Goal: Transaction & Acquisition: Purchase product/service

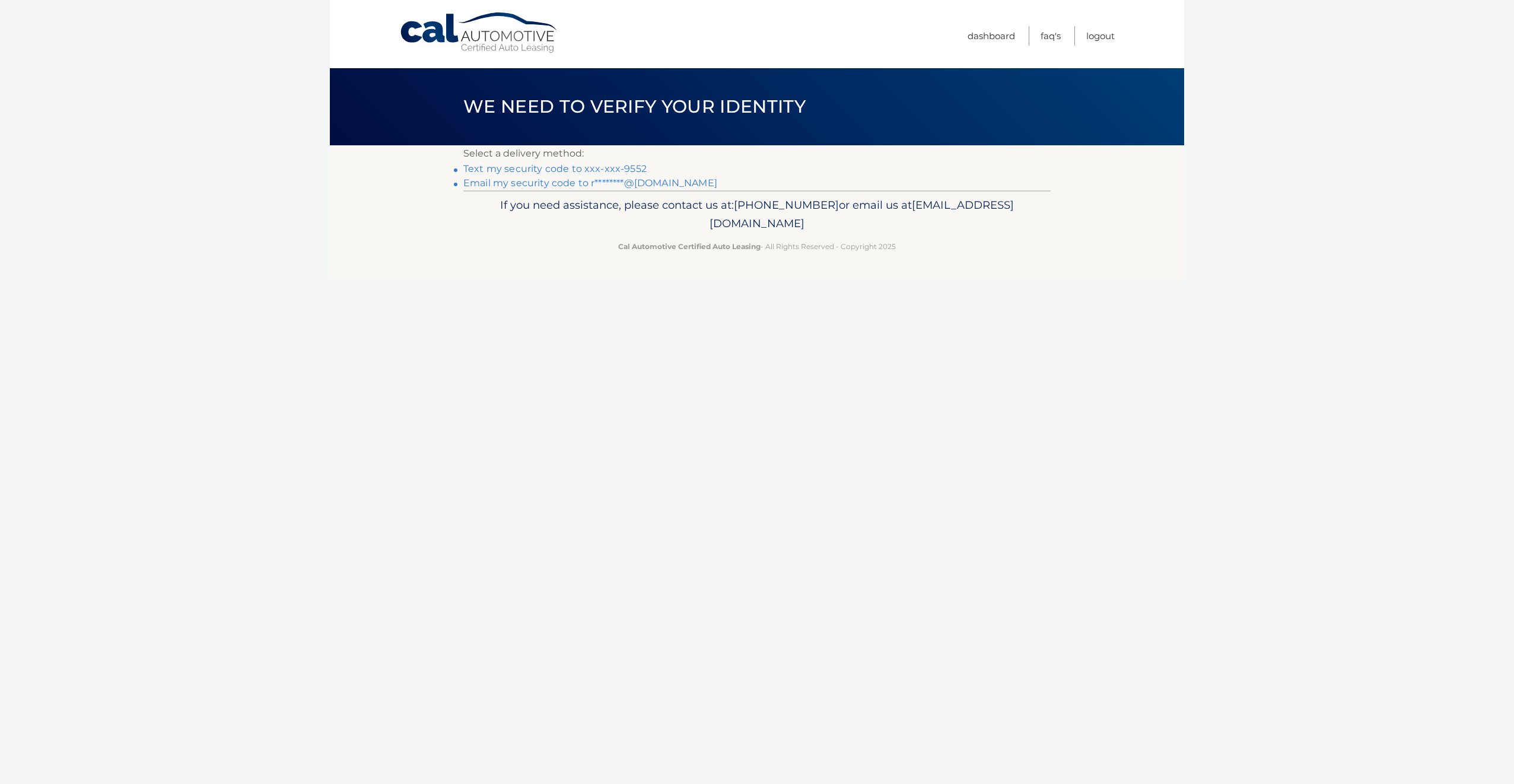
click at [544, 186] on link "Email my security code to r********@gmail.com" at bounding box center [590, 183] width 254 height 11
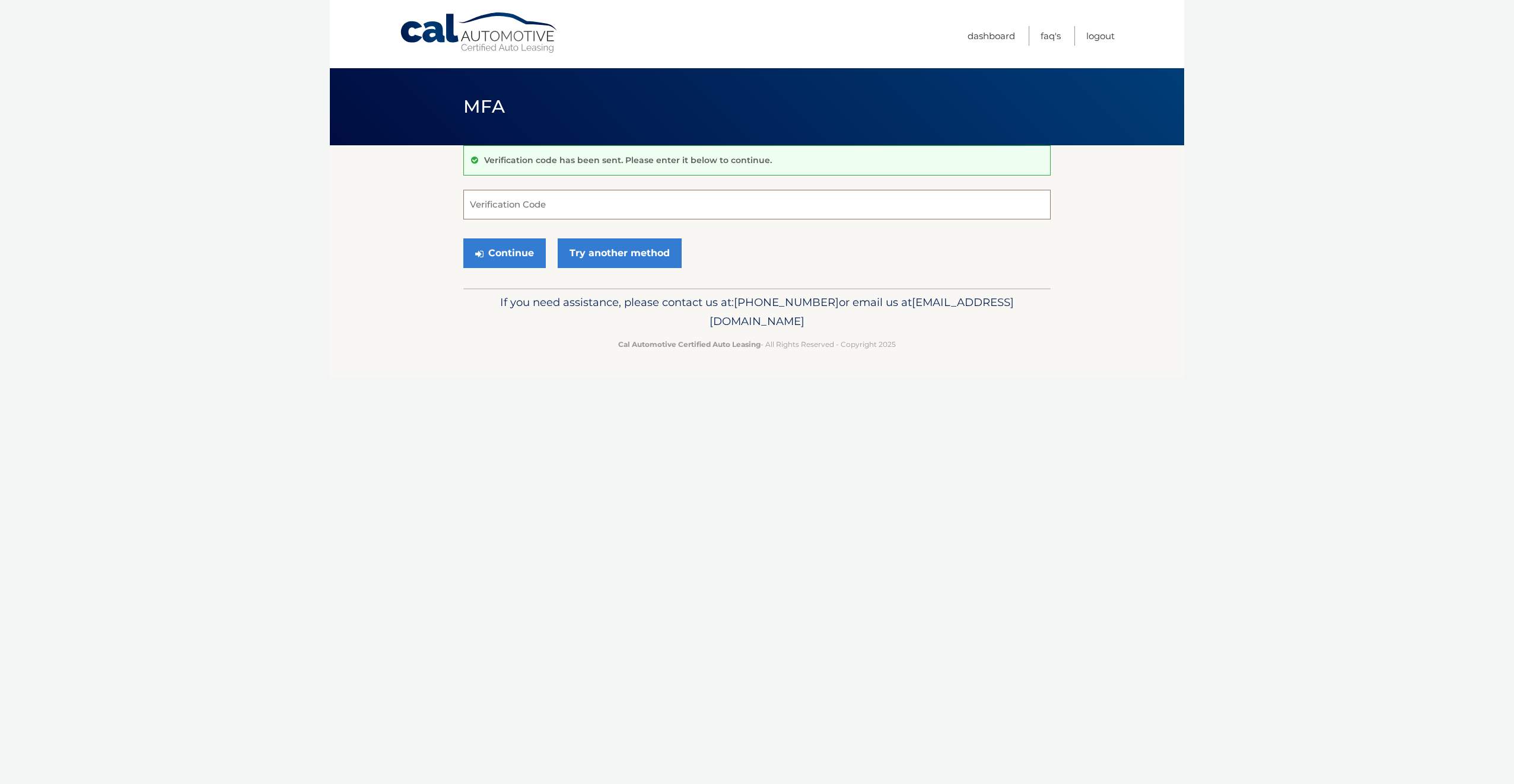
click at [652, 195] on input "Verification Code" at bounding box center [757, 204] width 587 height 30
type input "759120"
click at [516, 258] on button "Continue" at bounding box center [504, 253] width 82 height 30
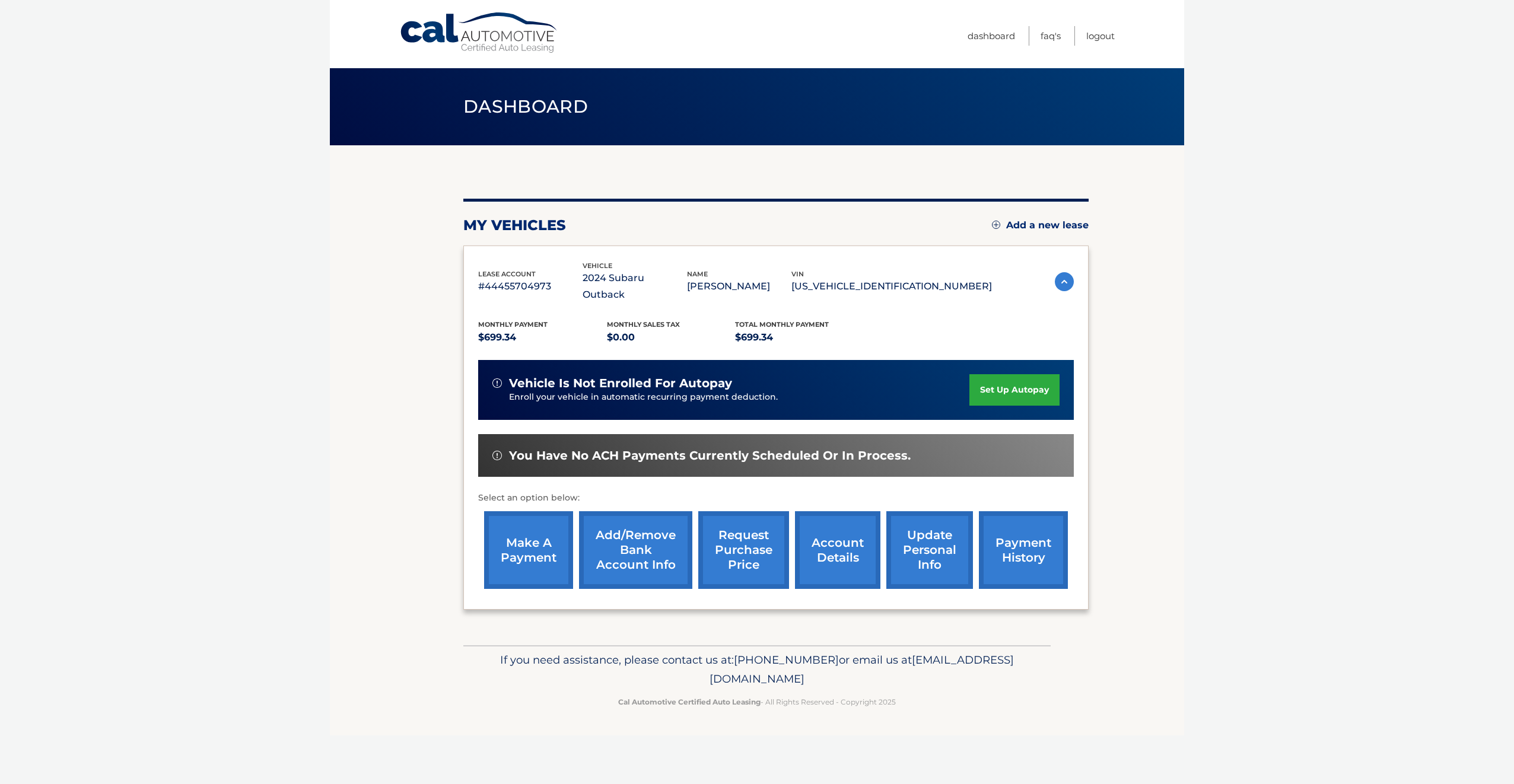
click at [522, 550] on link "make a payment" at bounding box center [529, 550] width 89 height 77
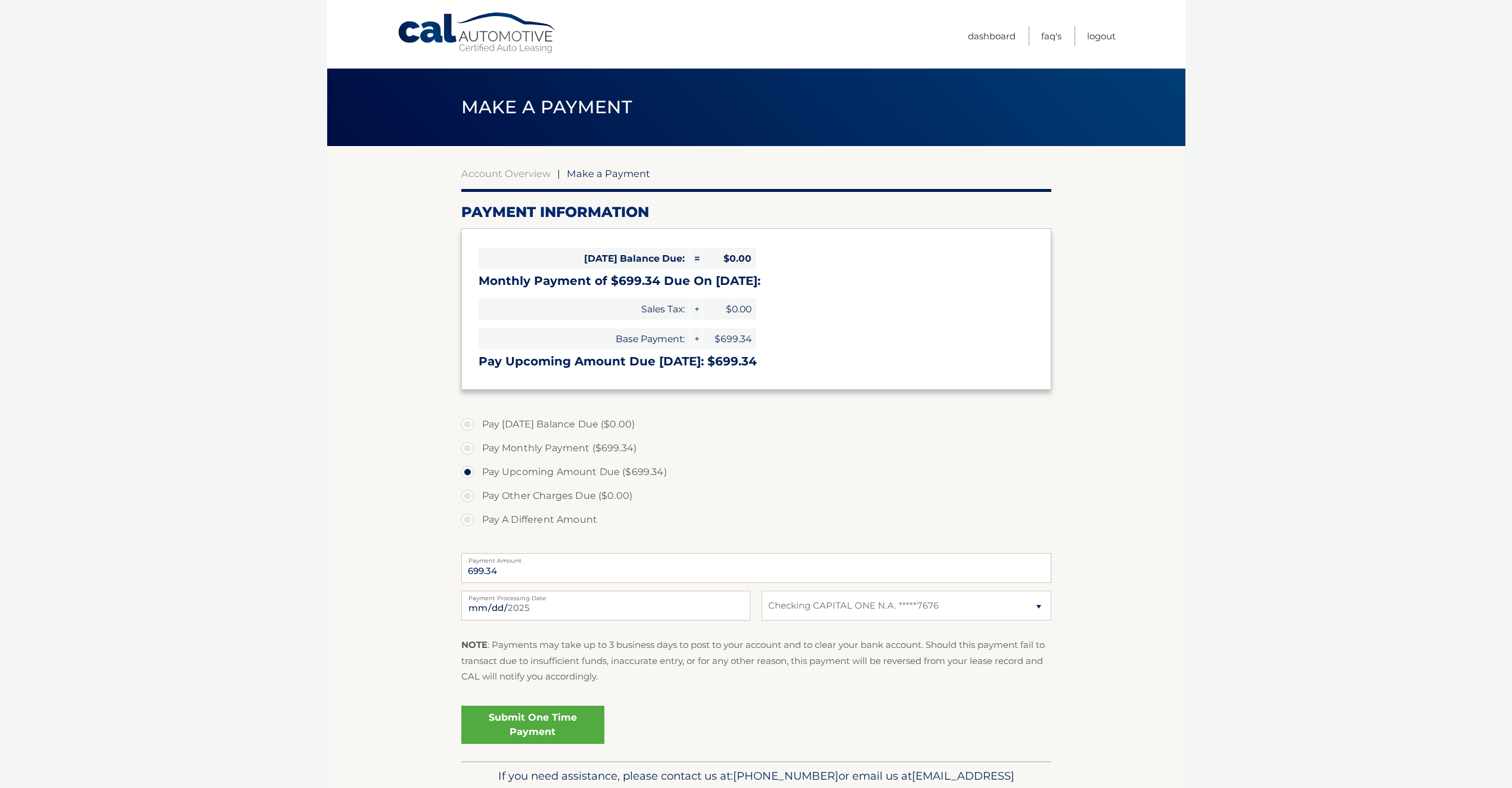
select select "YzIwYzM2MmUtOTJjNS00ZDg1LTkzNzgtMTBjMThhZjA1MTBh"
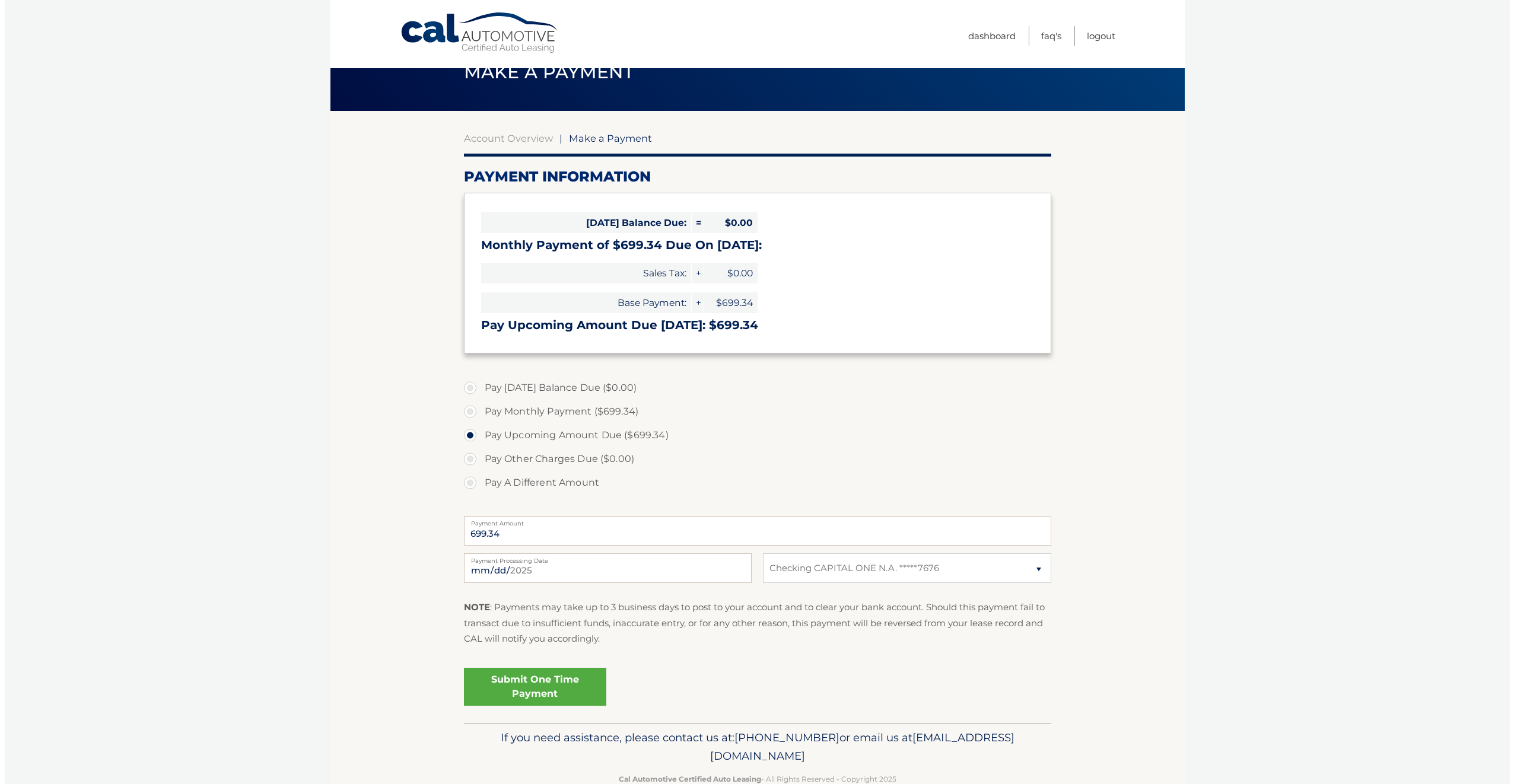
scroll to position [59, 0]
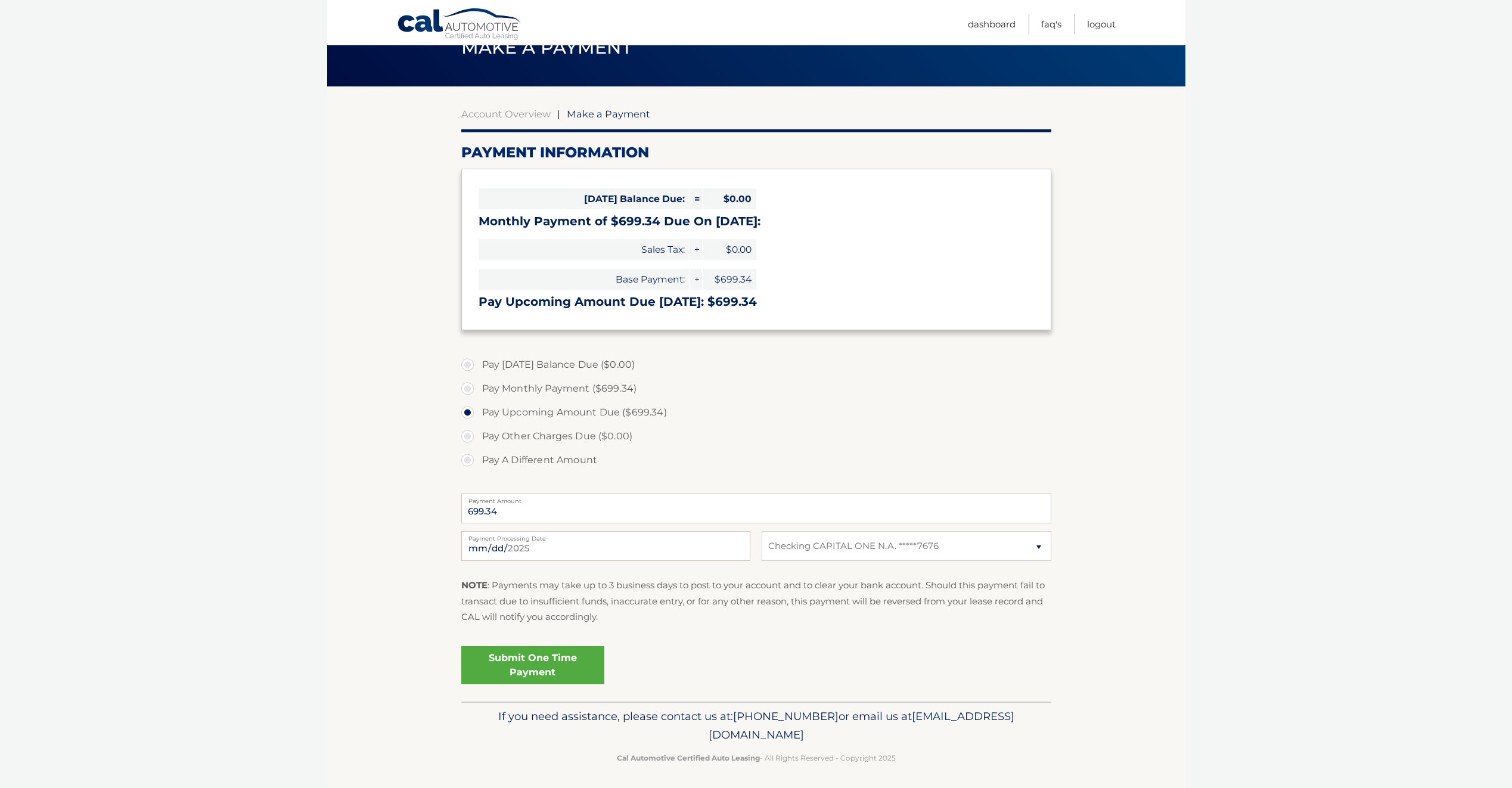
click at [585, 672] on link "Submit One Time Payment" at bounding box center [533, 665] width 143 height 38
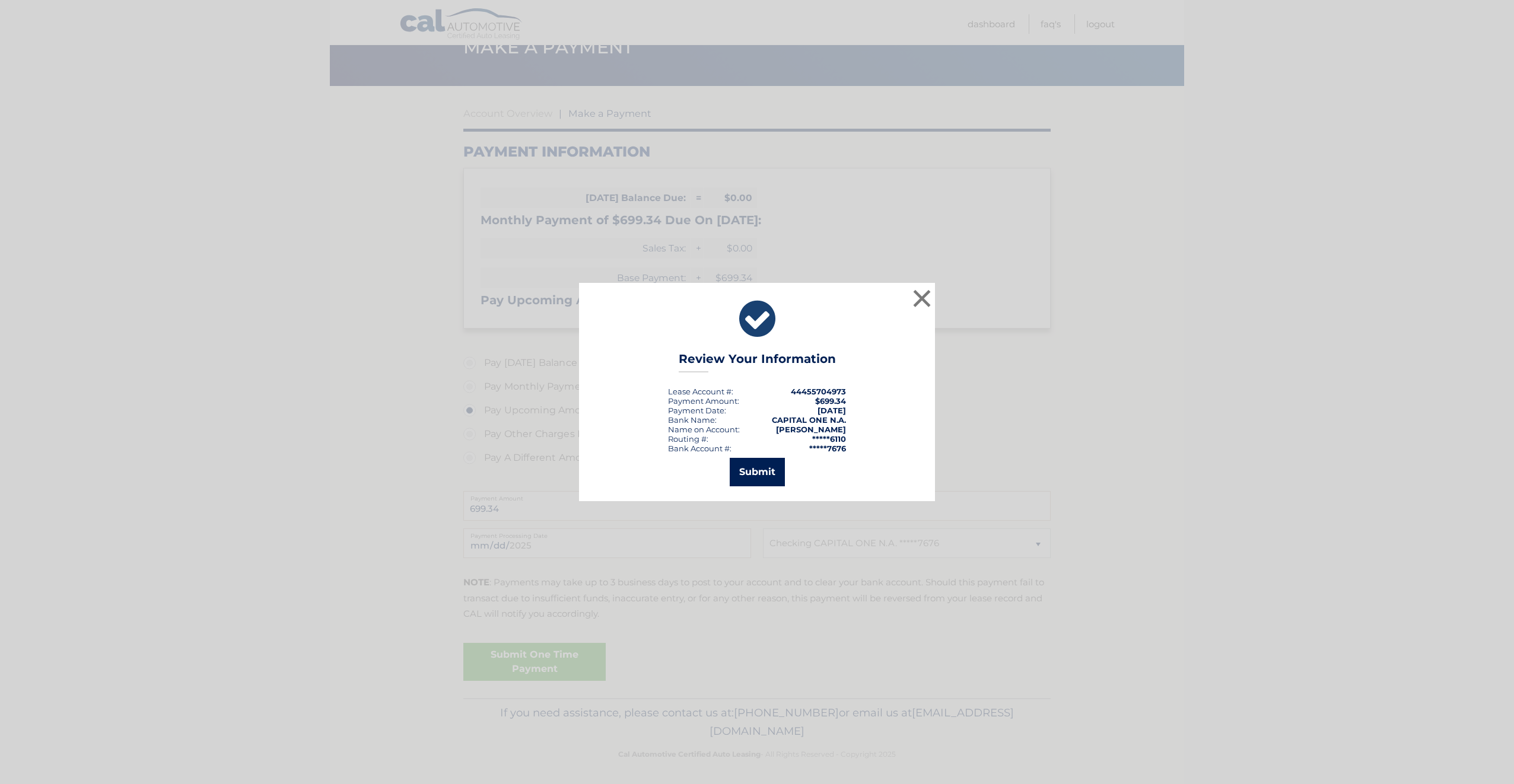
click at [772, 472] on button "Submit" at bounding box center [757, 472] width 55 height 29
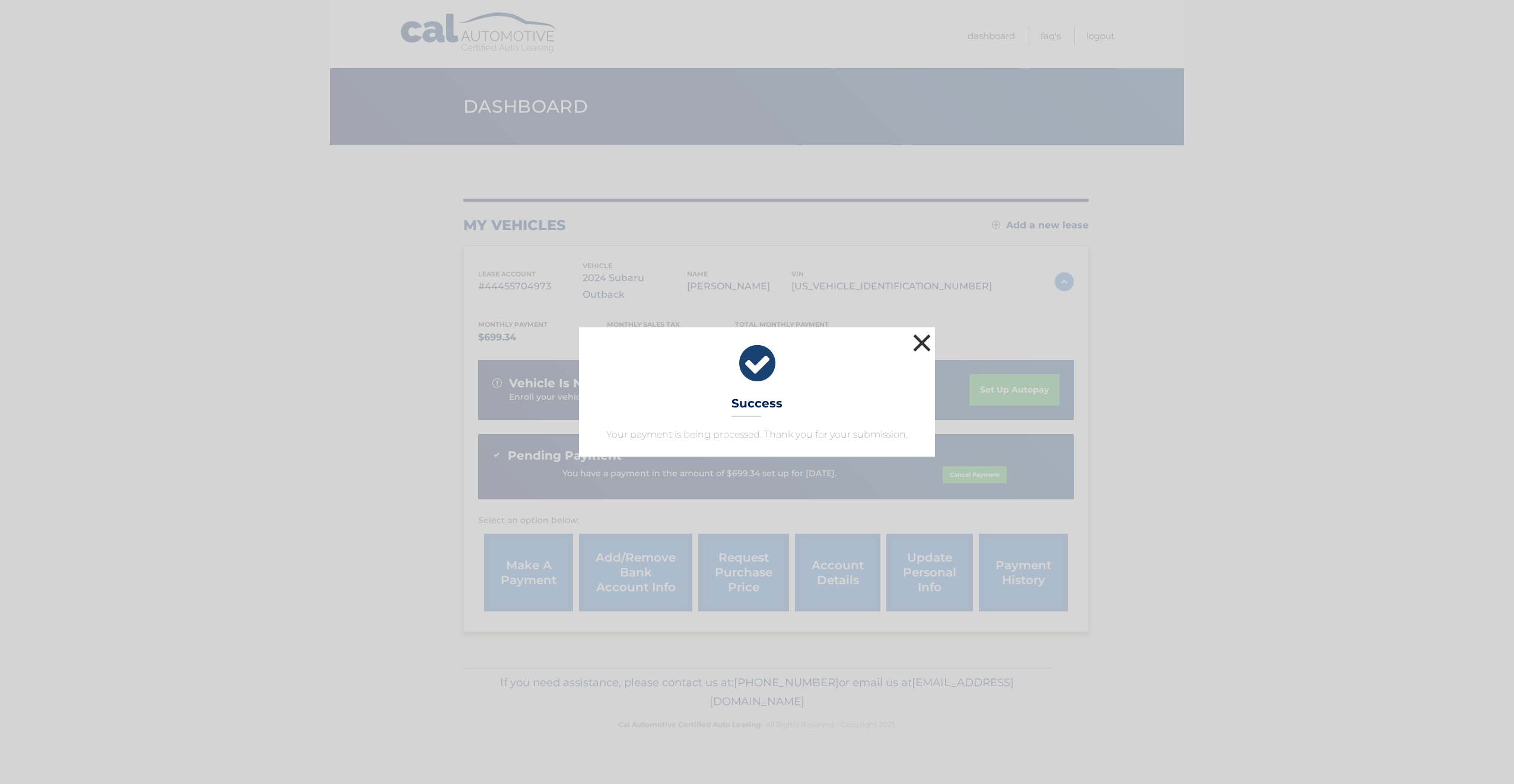
click at [915, 331] on button "×" at bounding box center [922, 343] width 24 height 24
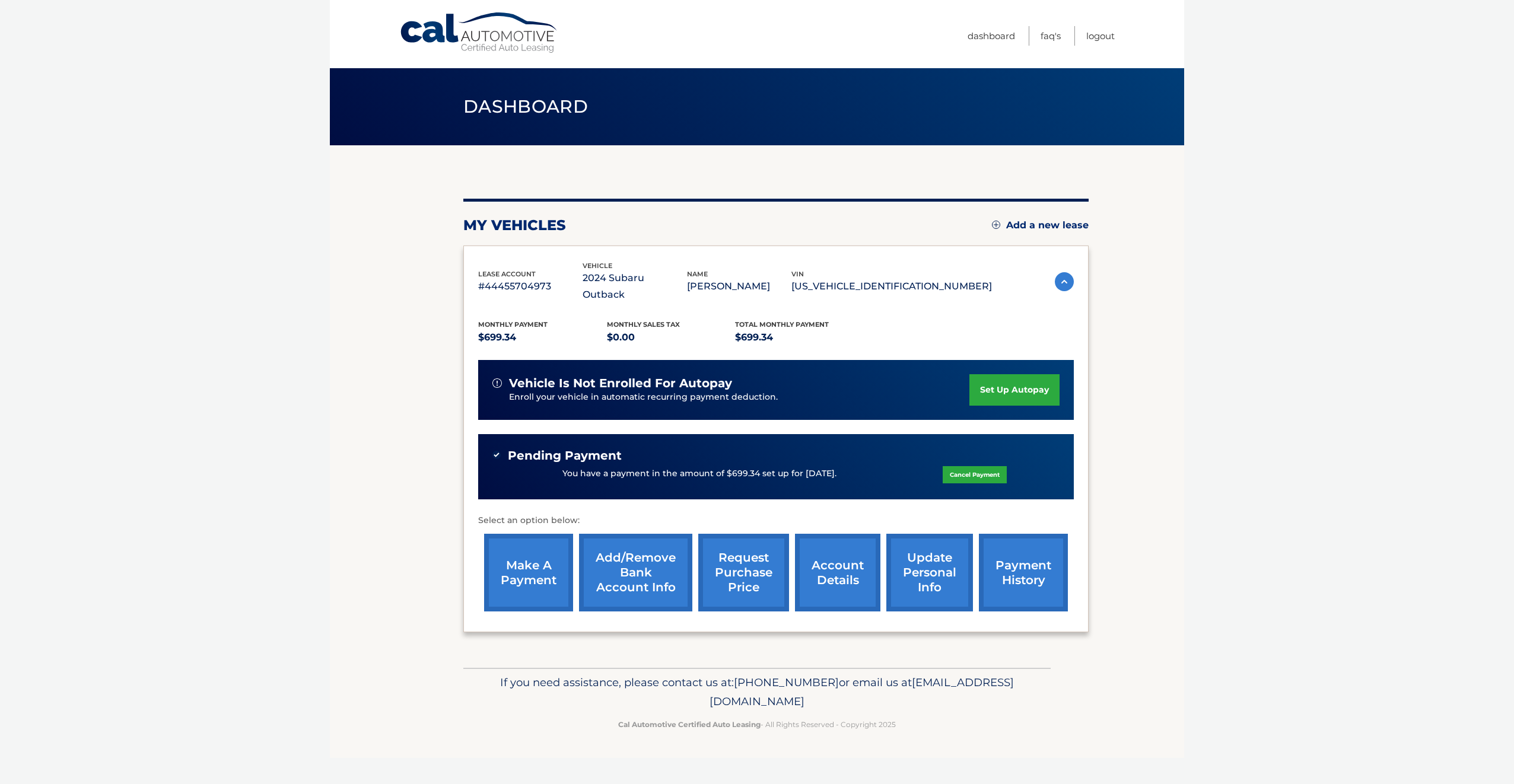
click at [849, 553] on link "account details" at bounding box center [837, 572] width 85 height 77
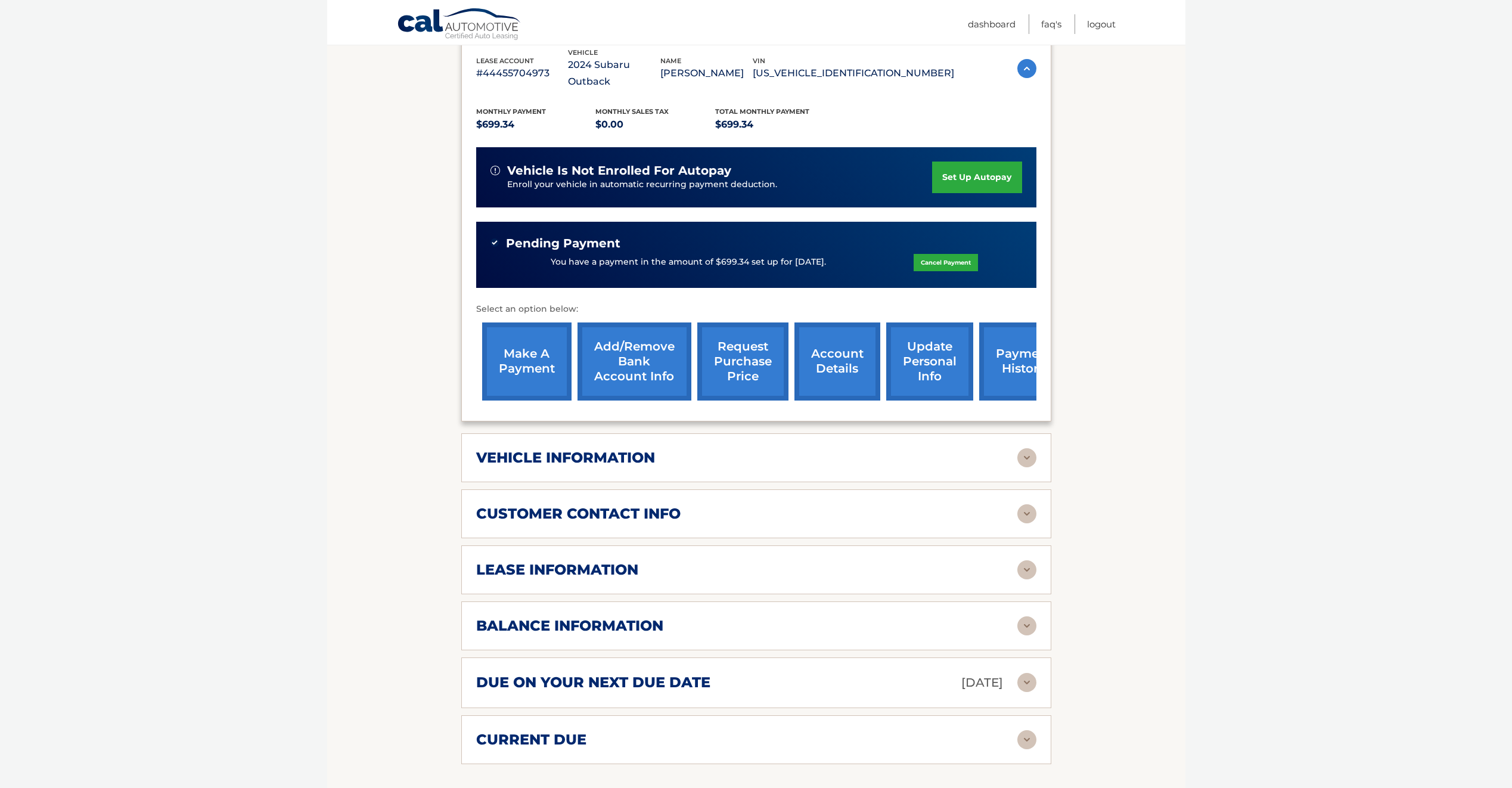
scroll to position [238, 0]
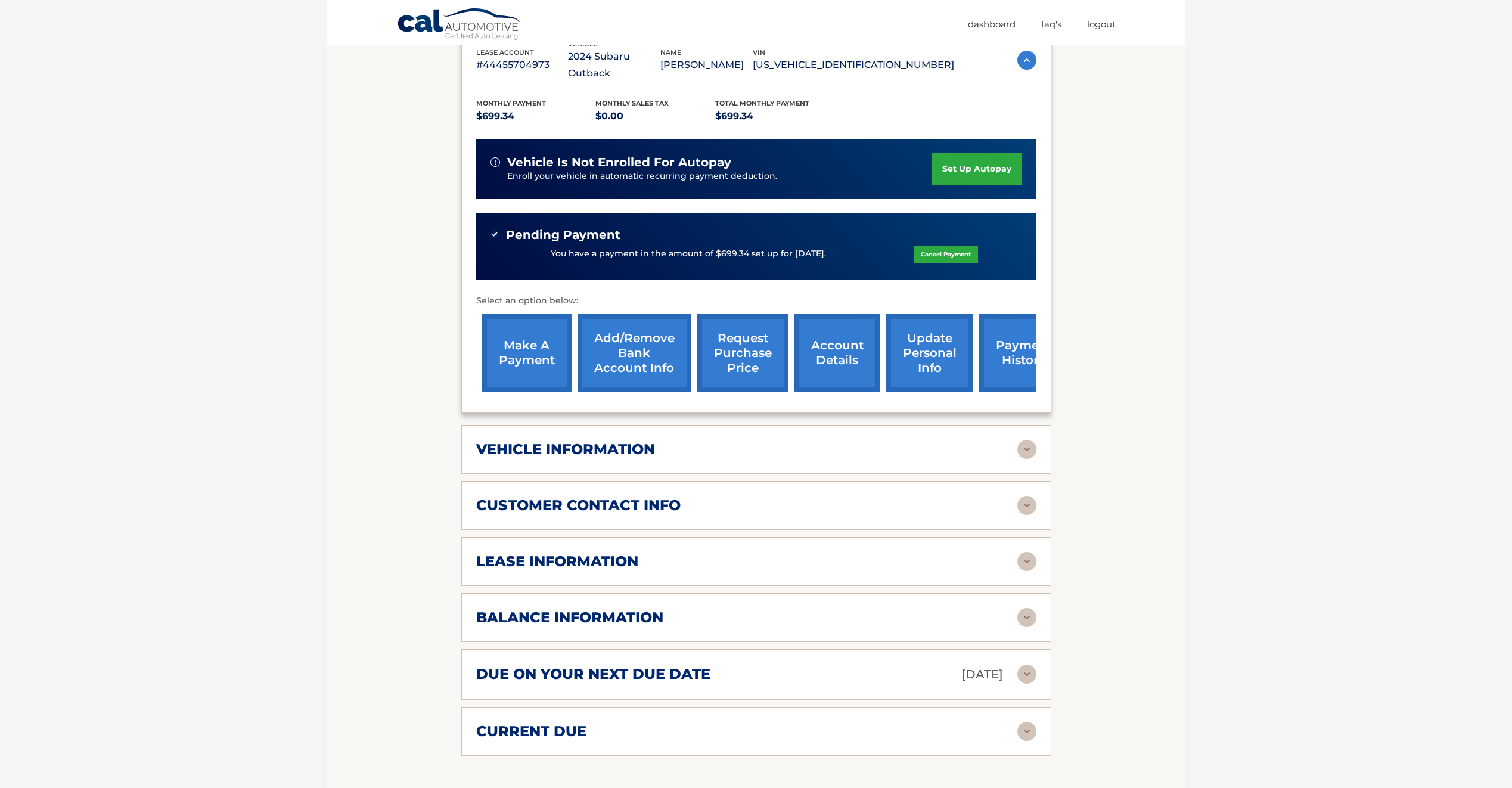
click at [1031, 608] on img at bounding box center [1027, 617] width 19 height 19
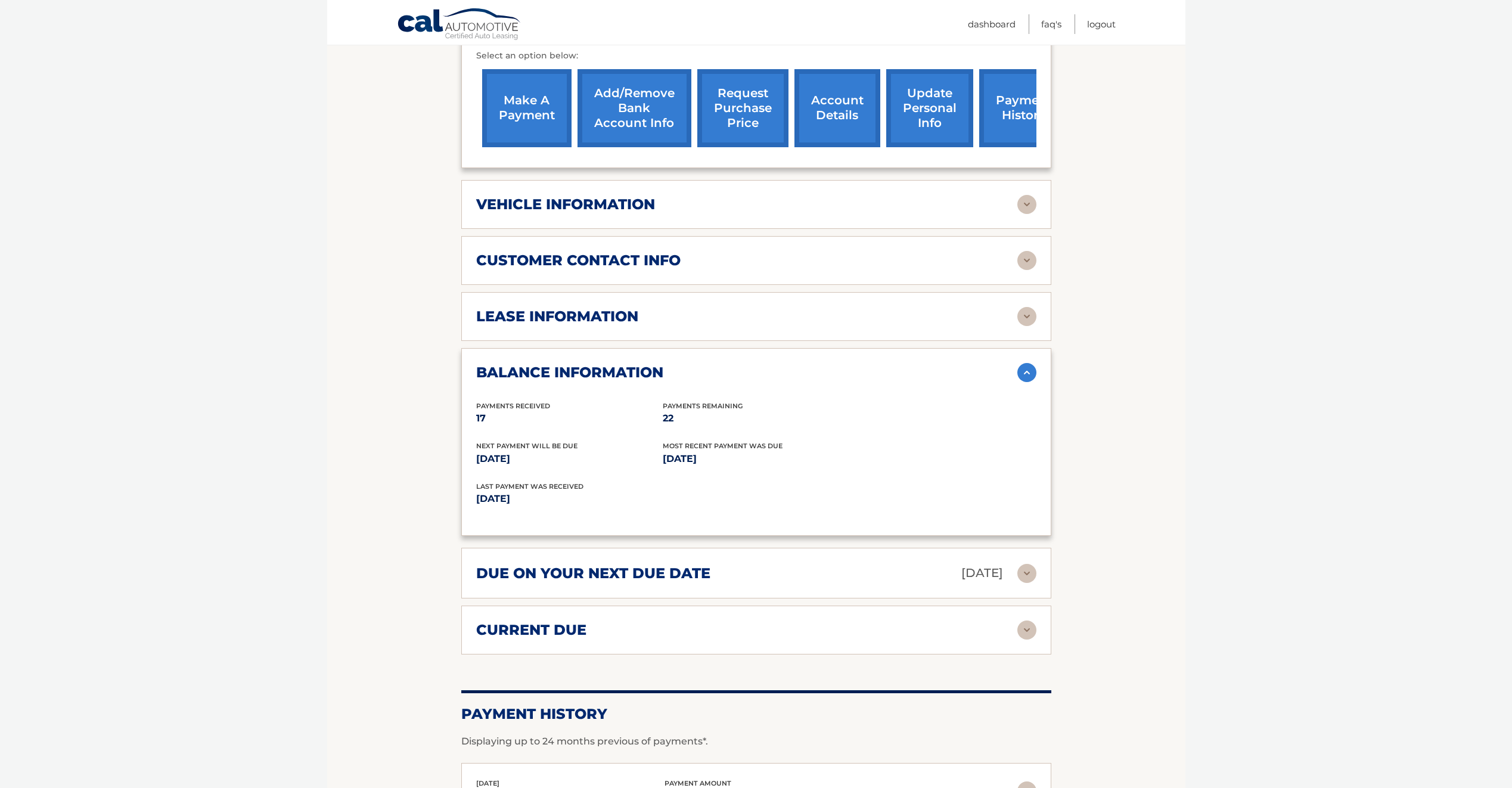
scroll to position [477, 0]
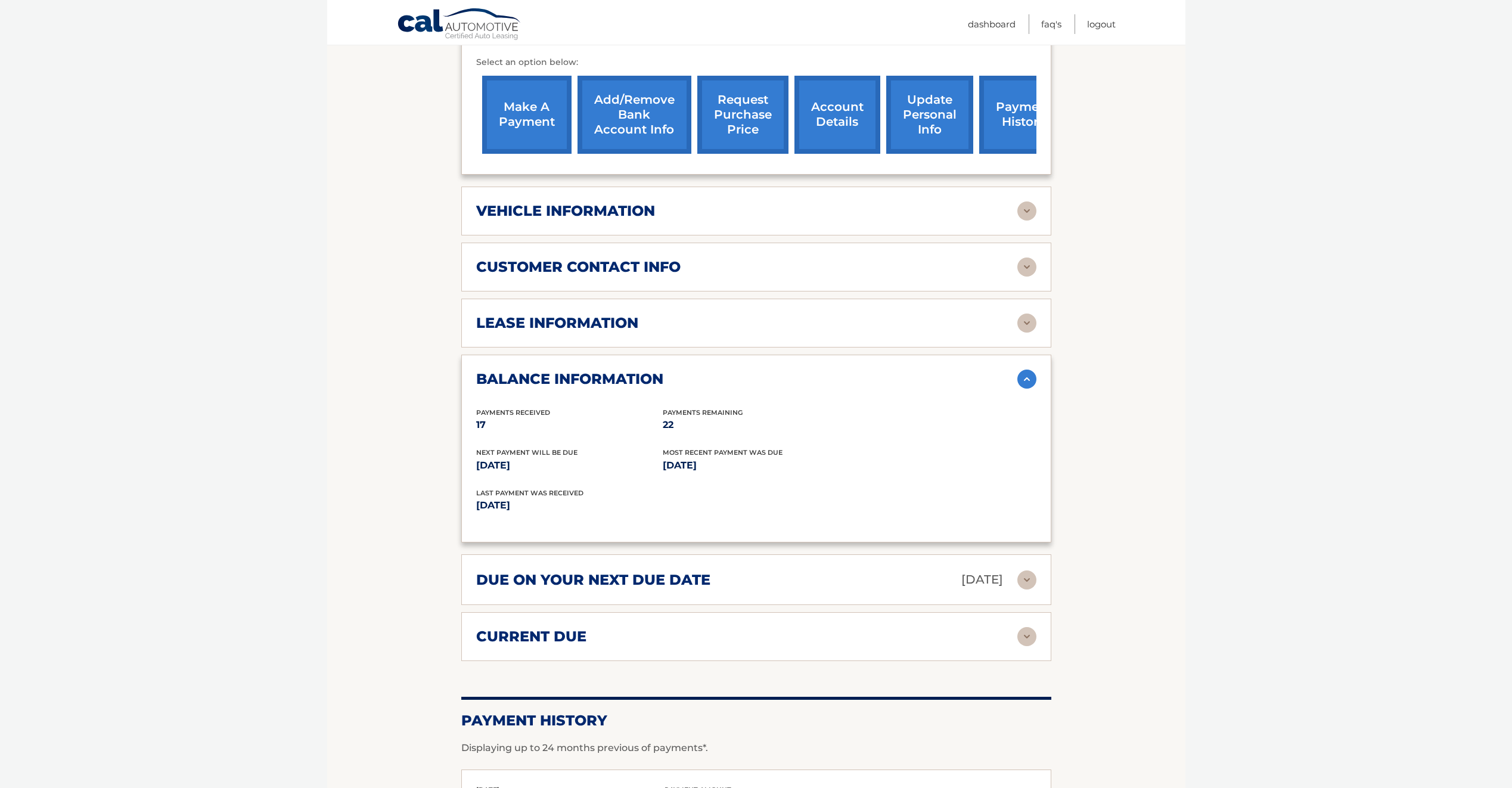
click at [1027, 313] on img at bounding box center [1027, 322] width 19 height 19
